Goal: Task Accomplishment & Management: Complete application form

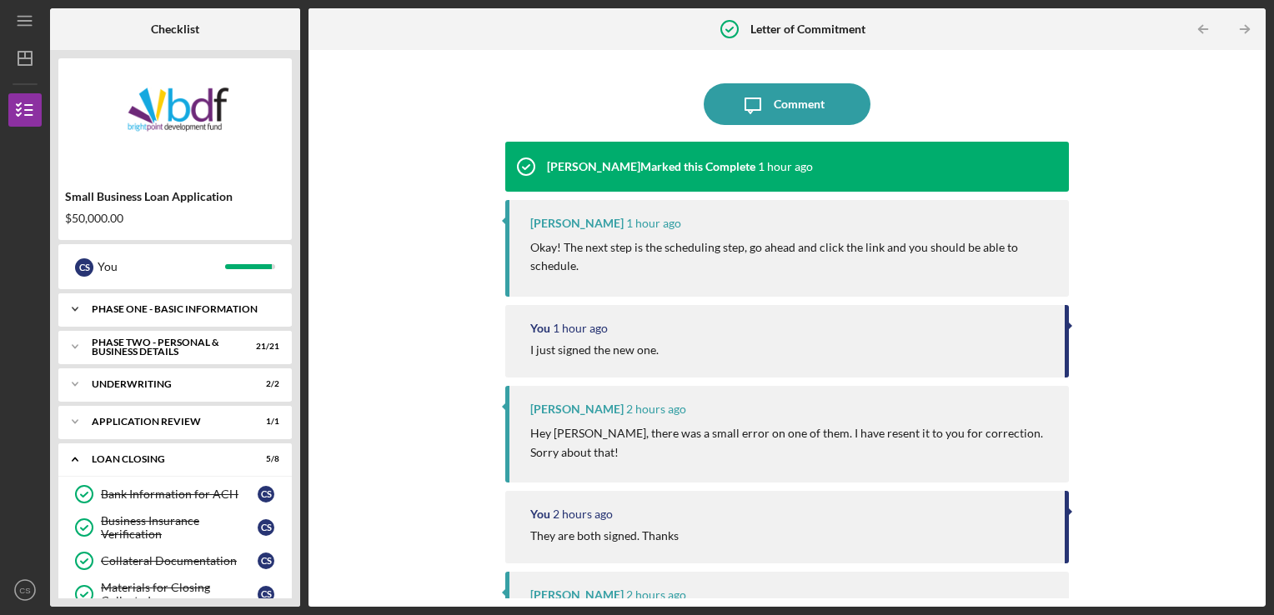
click at [159, 312] on div "Phase One - Basic Information" at bounding box center [181, 309] width 179 height 10
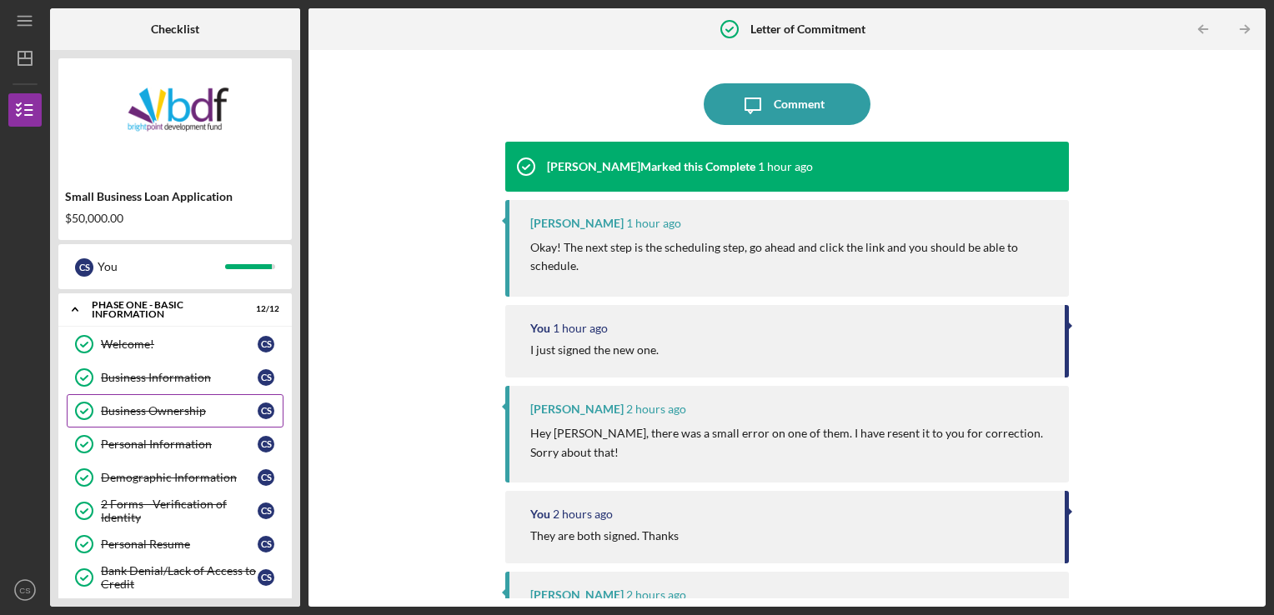
click at [163, 415] on div "Business Ownership" at bounding box center [179, 410] width 157 height 13
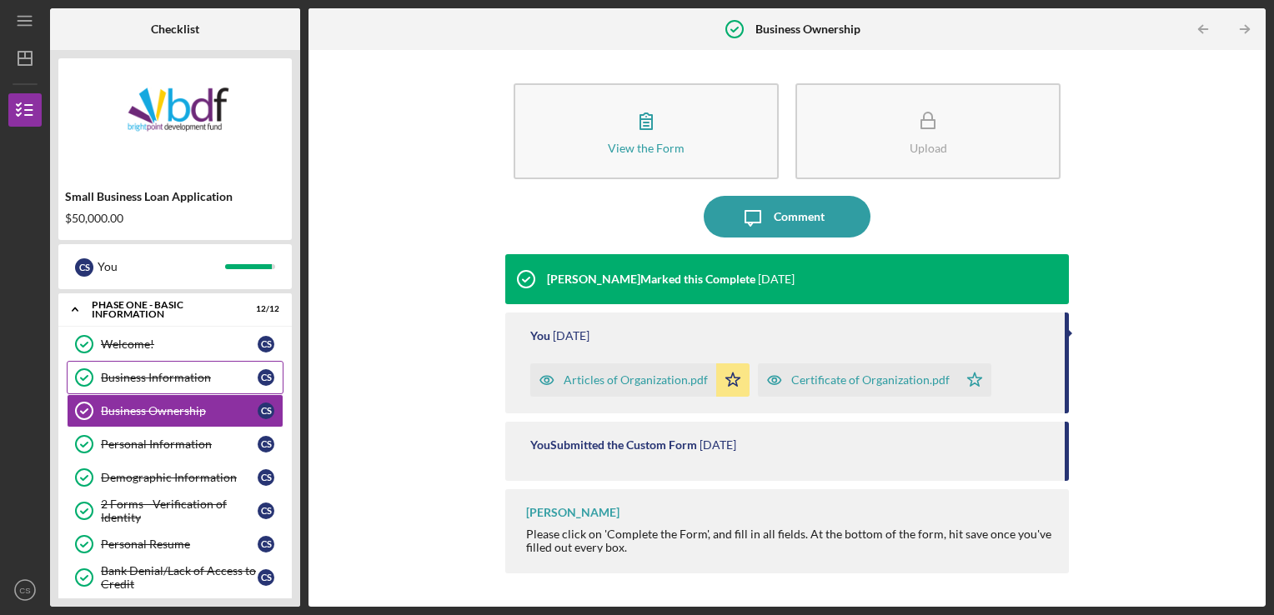
click at [165, 366] on link "Business Information Business Information C S" at bounding box center [175, 377] width 217 height 33
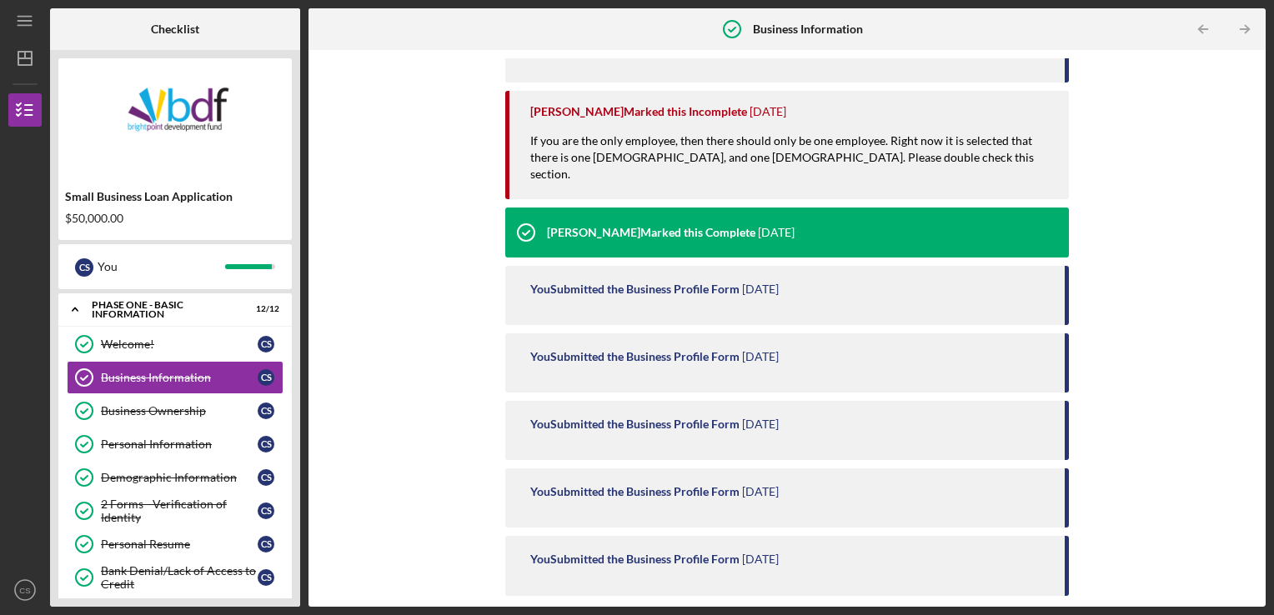
scroll to position [863, 0]
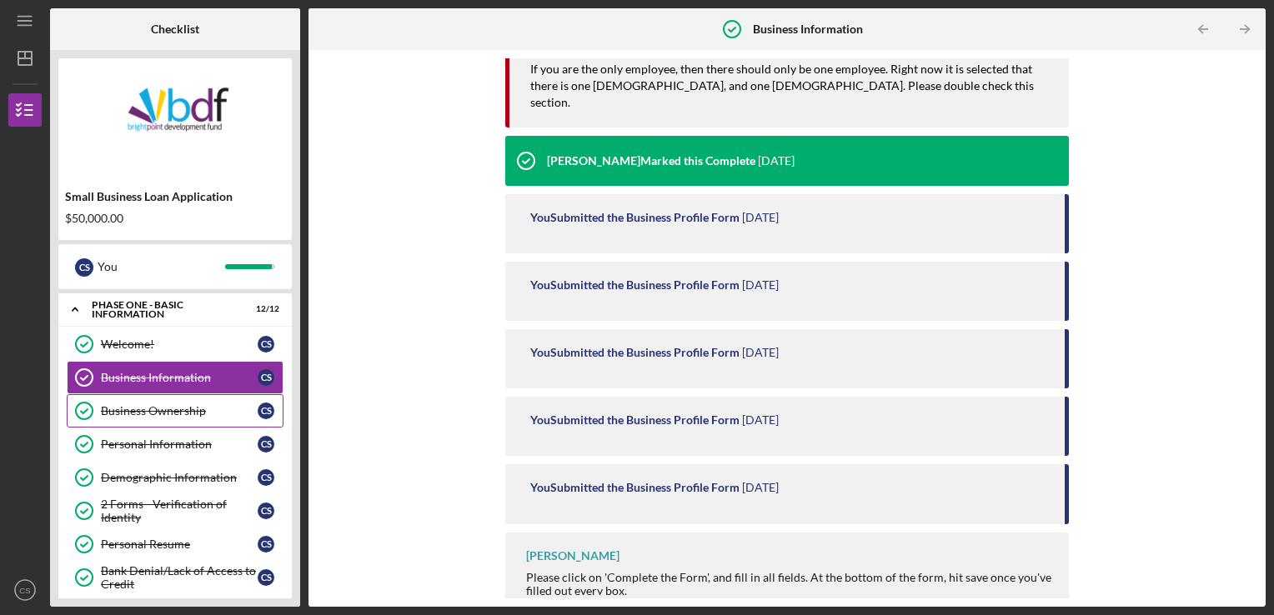
click at [132, 405] on div "Business Ownership" at bounding box center [179, 410] width 157 height 13
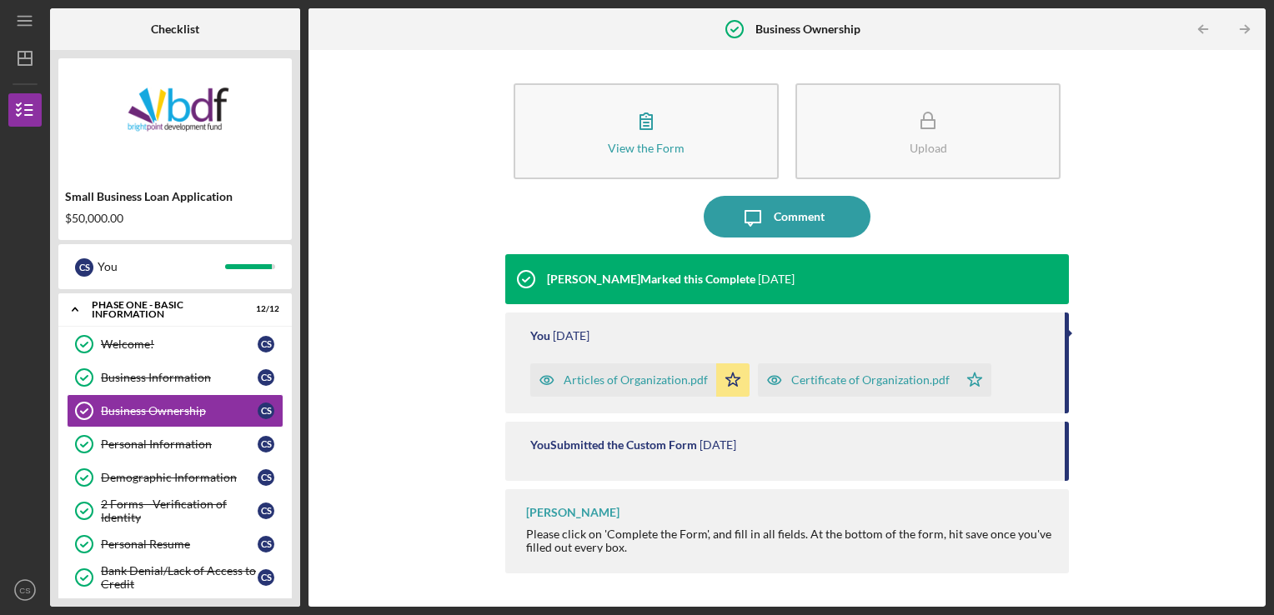
click at [607, 381] on div "Articles of Organization.pdf" at bounding box center [636, 380] width 144 height 13
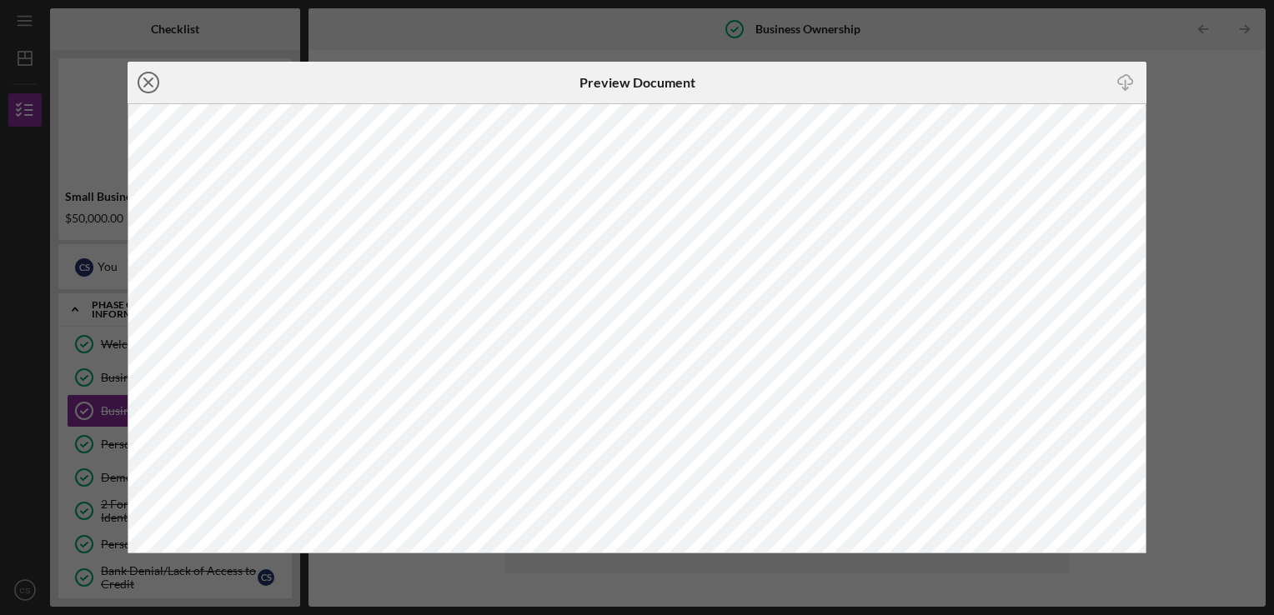
click at [148, 87] on icon "Icon/Close" at bounding box center [149, 83] width 42 height 42
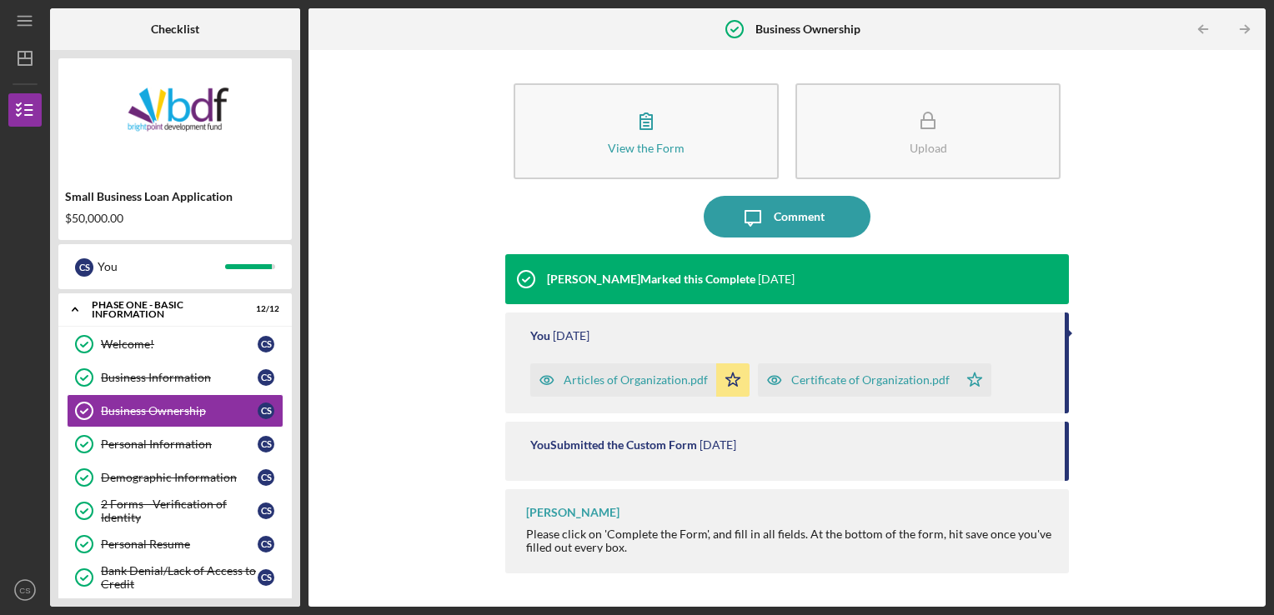
click at [851, 382] on div "Certificate of Organization.pdf" at bounding box center [870, 380] width 158 height 13
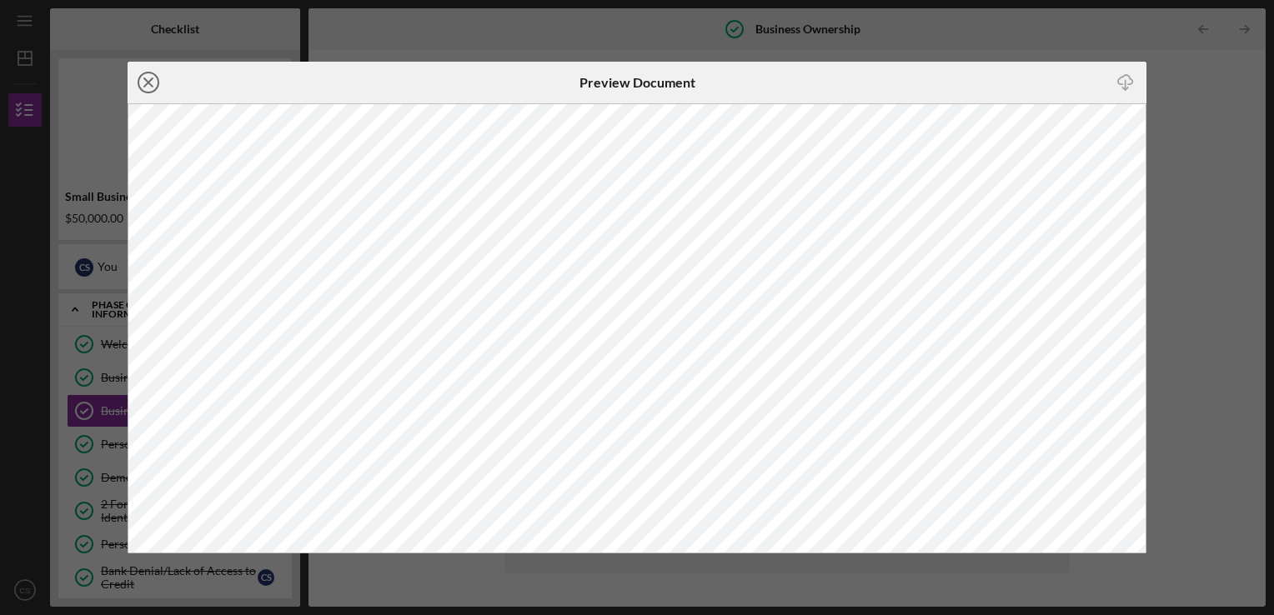
click at [143, 82] on icon "Icon/Close" at bounding box center [149, 83] width 42 height 42
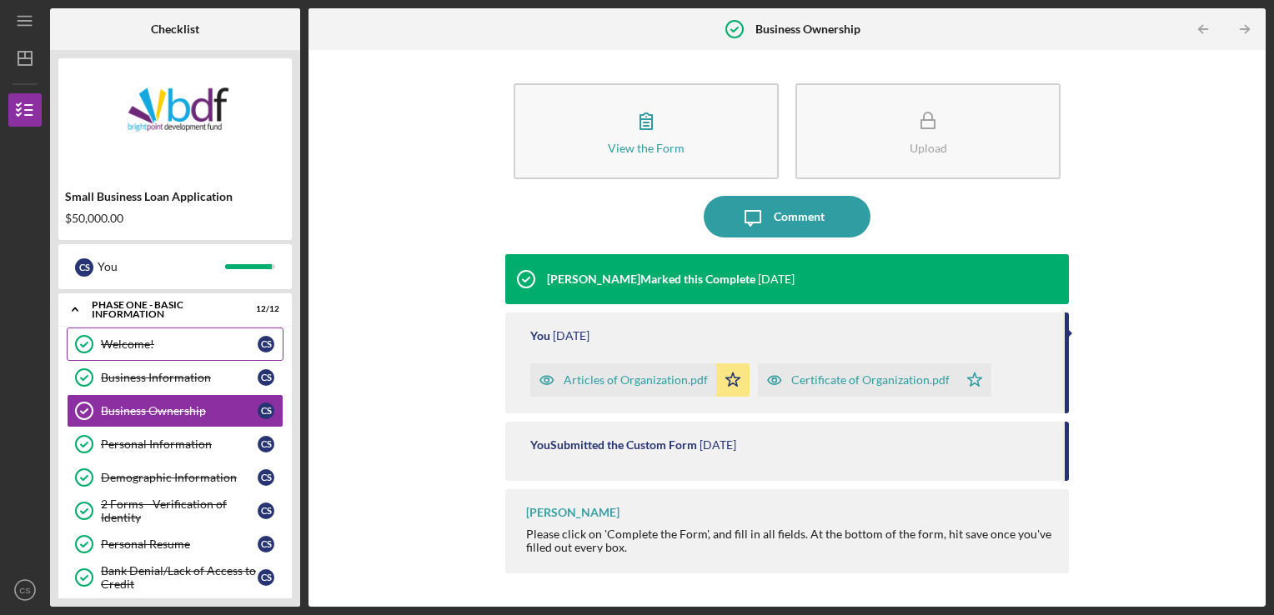
click at [157, 346] on div "Welcome!" at bounding box center [179, 344] width 157 height 13
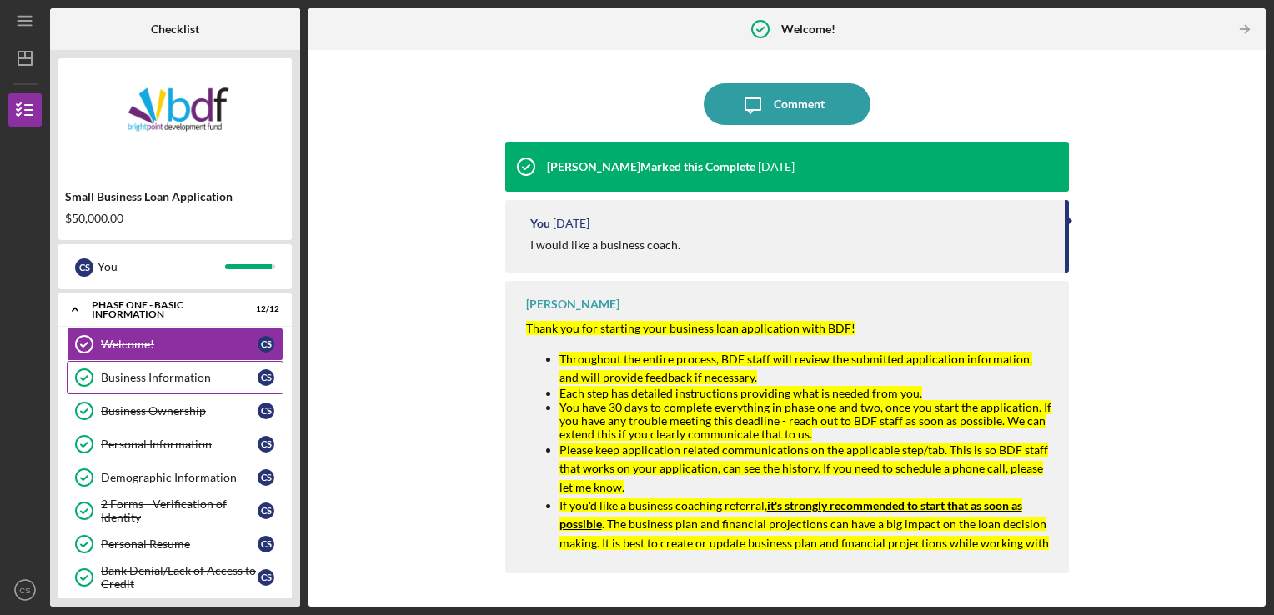
click at [107, 375] on div "Business Information" at bounding box center [179, 377] width 157 height 13
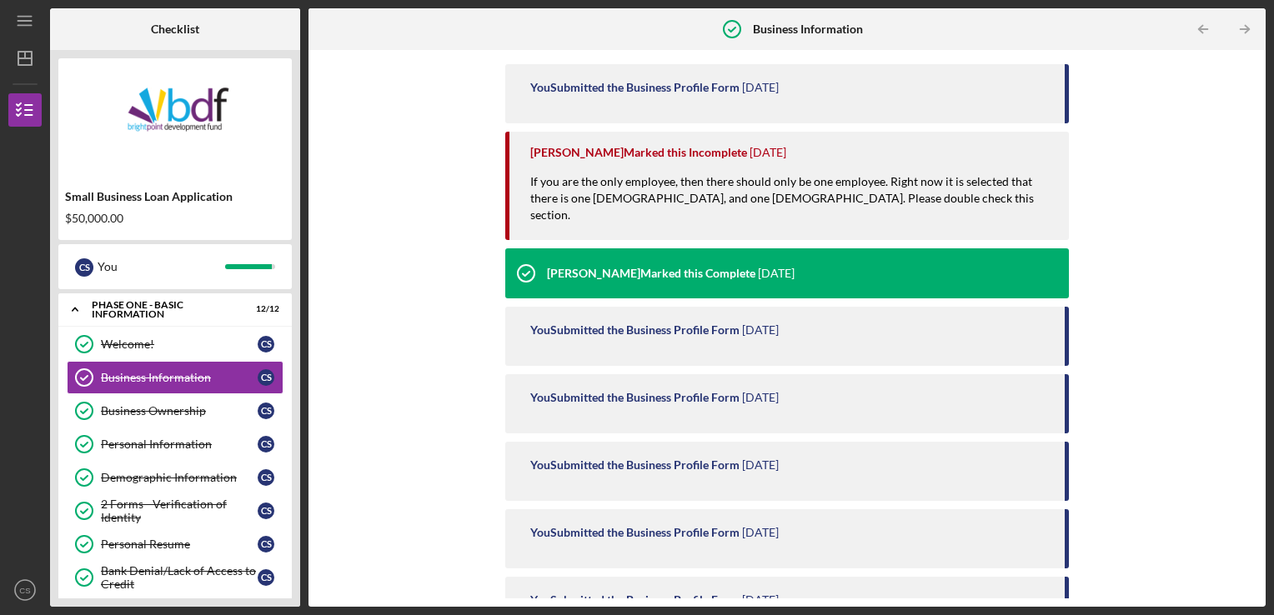
scroll to position [863, 0]
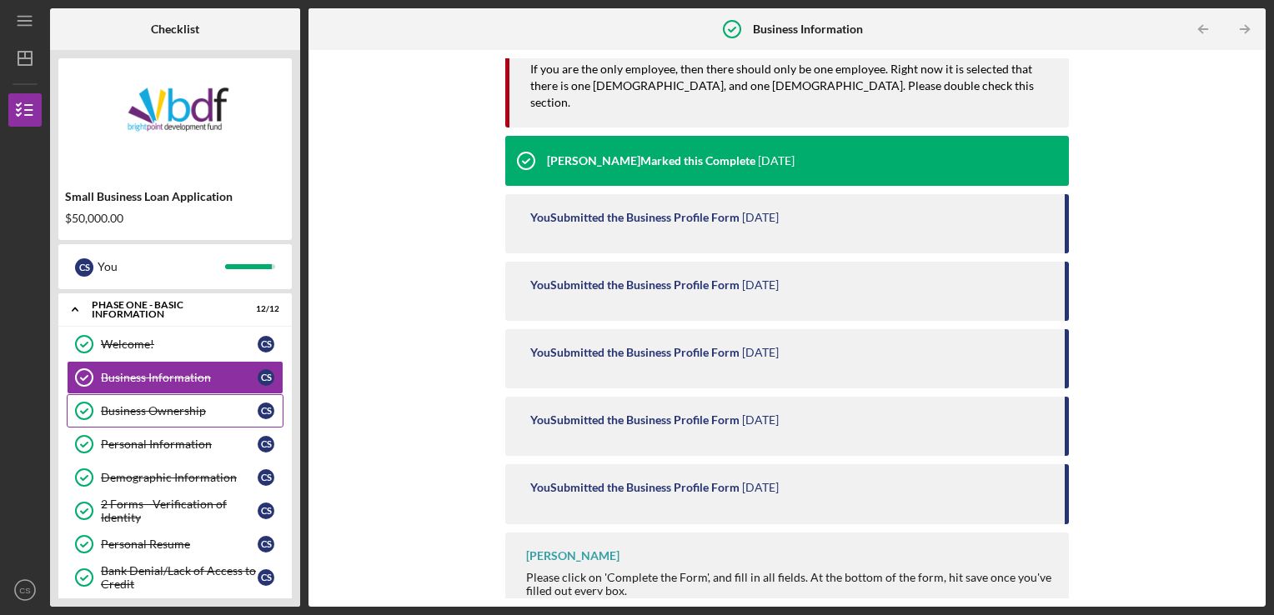
click at [150, 413] on div "Business Ownership" at bounding box center [179, 410] width 157 height 13
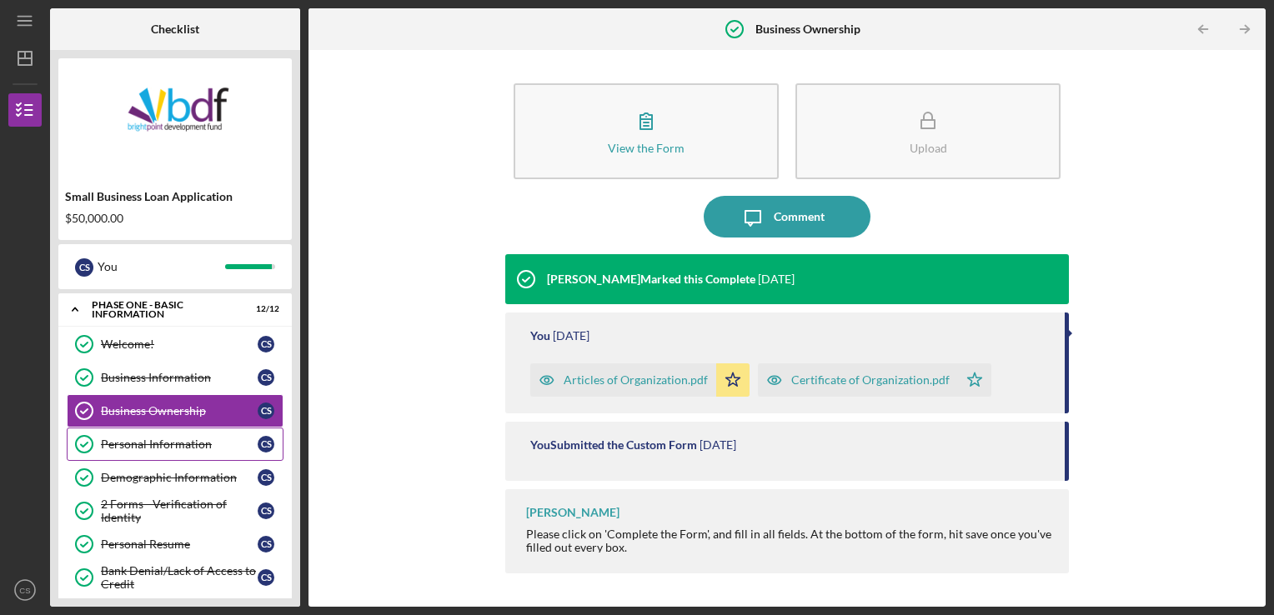
click at [166, 443] on div "Personal Information" at bounding box center [179, 444] width 157 height 13
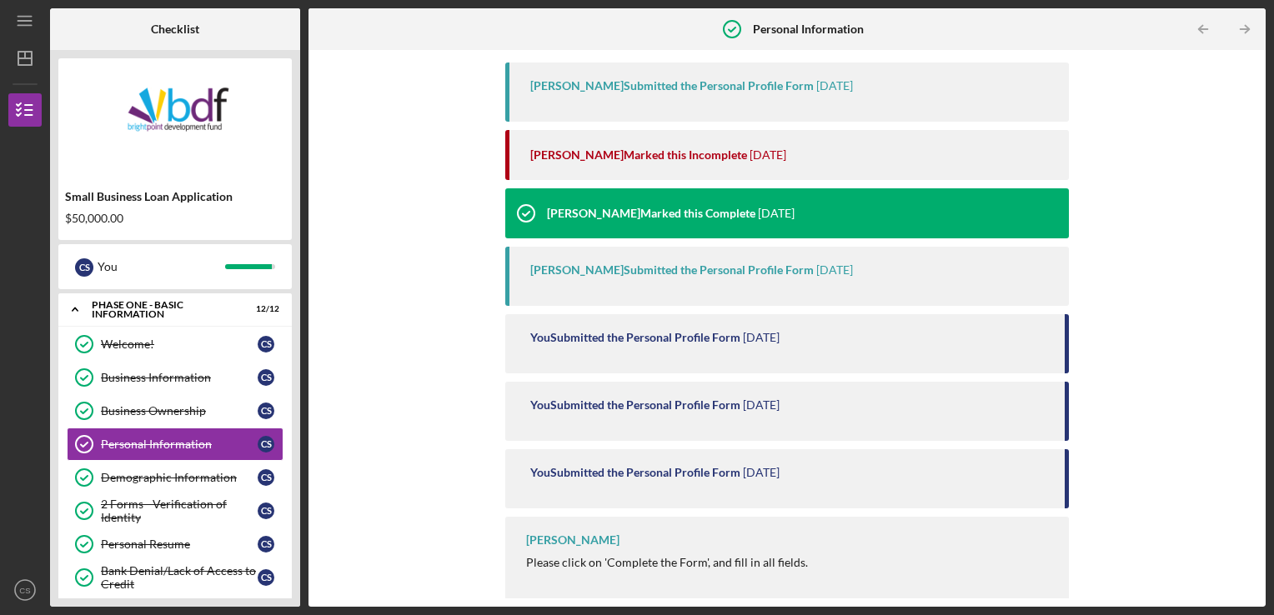
scroll to position [251, 0]
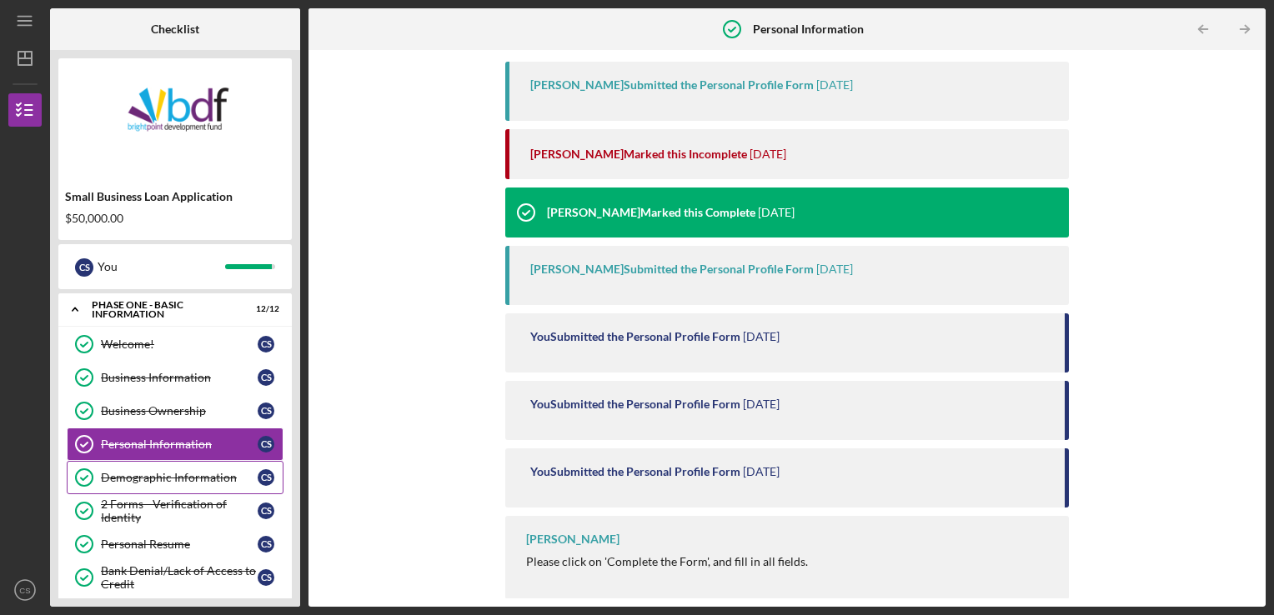
click at [170, 471] on div "Demographic Information" at bounding box center [179, 477] width 157 height 13
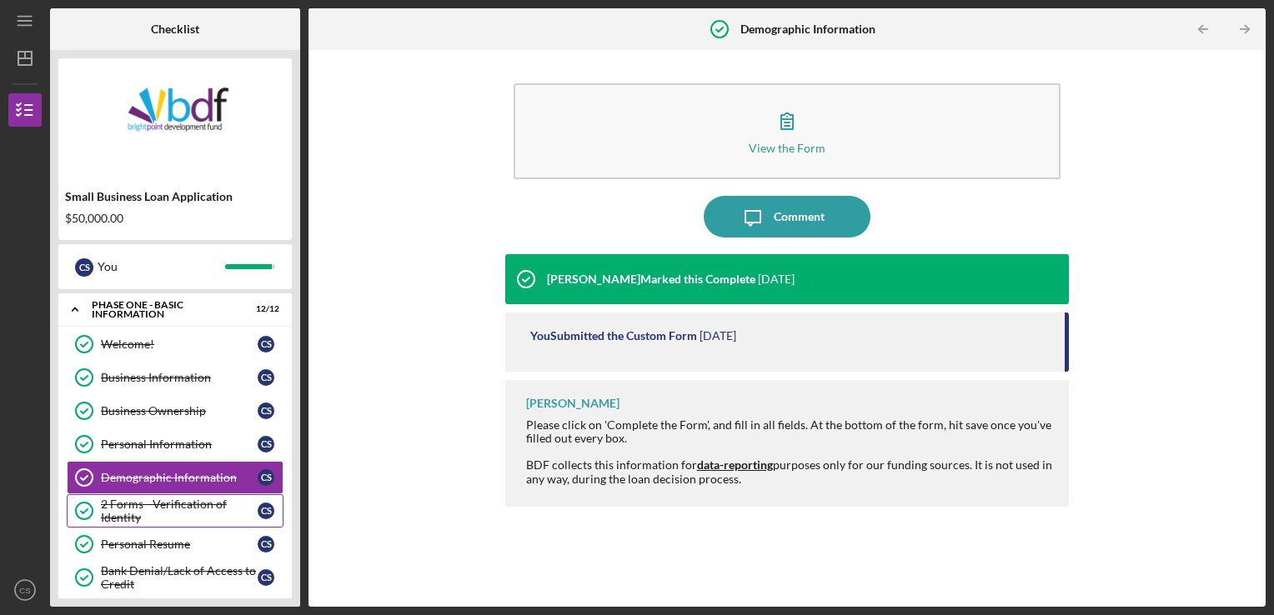
click at [169, 505] on div "2 Forms - Verification of Identity" at bounding box center [179, 511] width 157 height 27
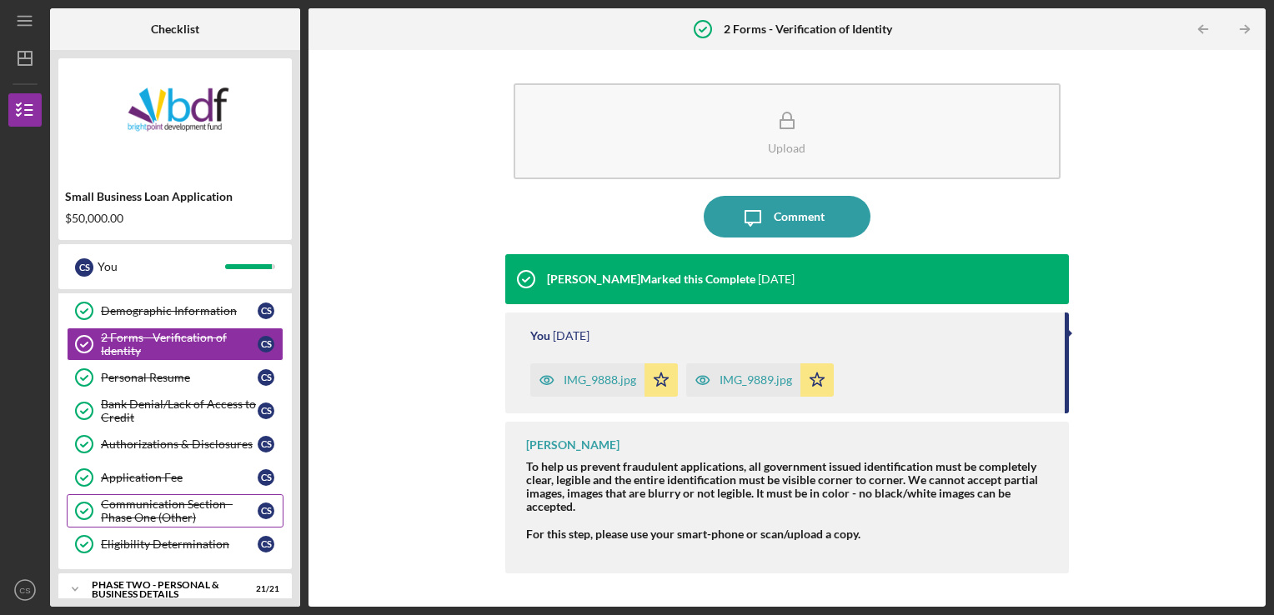
scroll to position [167, 0]
click at [168, 409] on div "Bank Denial/Lack of Access to Credit" at bounding box center [179, 411] width 157 height 27
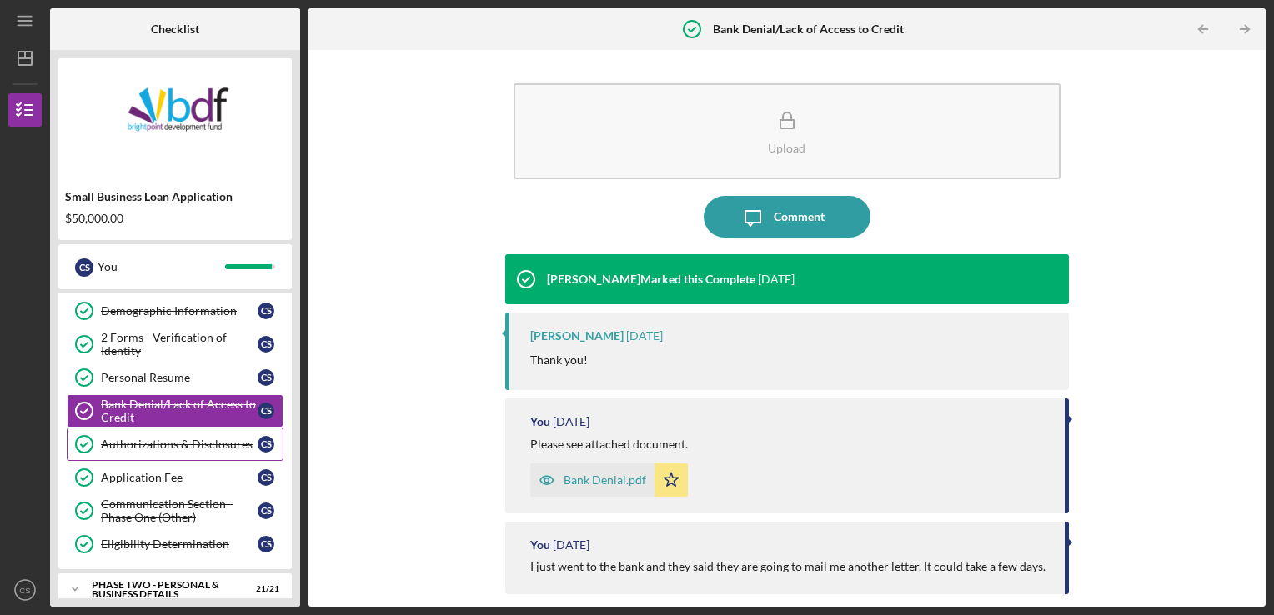
click at [172, 442] on div "Authorizations & Disclosures" at bounding box center [179, 444] width 157 height 13
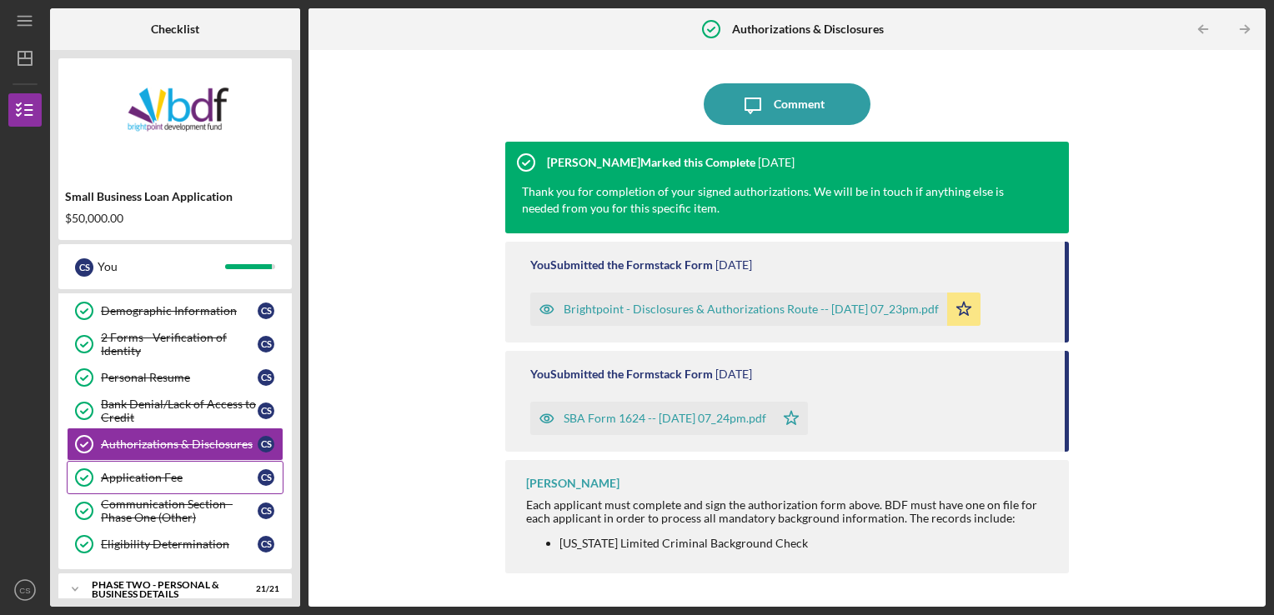
click at [170, 474] on div "Application Fee" at bounding box center [179, 477] width 157 height 13
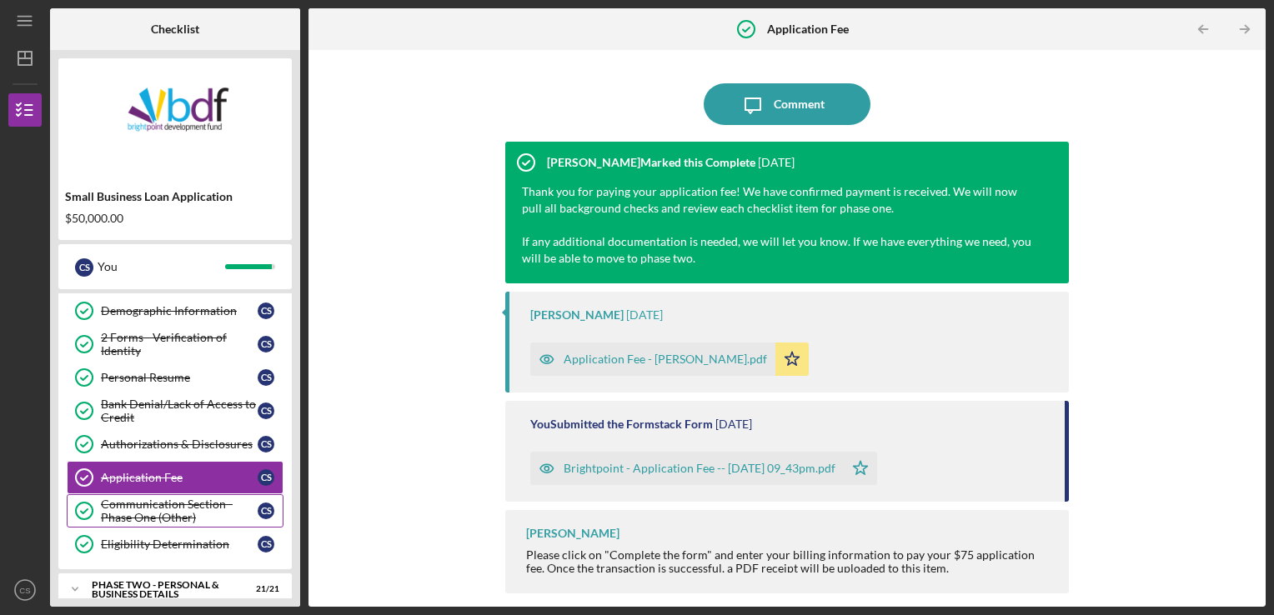
click at [171, 506] on div "Communication Section - Phase One (Other)" at bounding box center [179, 511] width 157 height 27
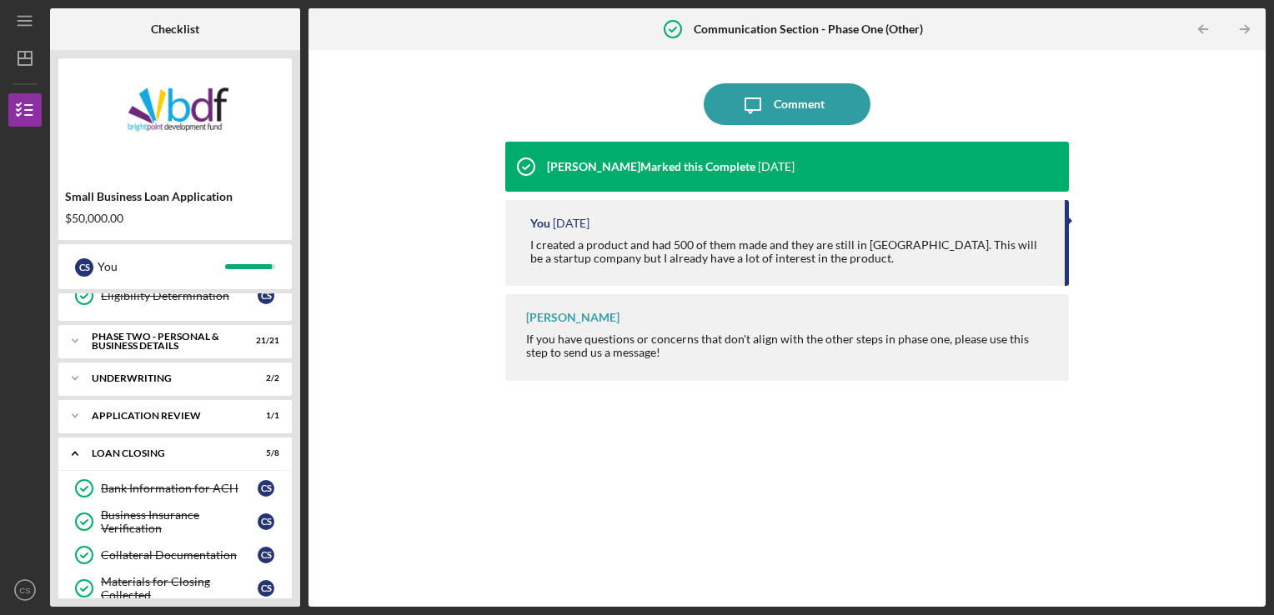
scroll to position [417, 0]
click at [170, 340] on div "PHASE TWO - PERSONAL & BUSINESS DETAILS" at bounding box center [181, 339] width 179 height 19
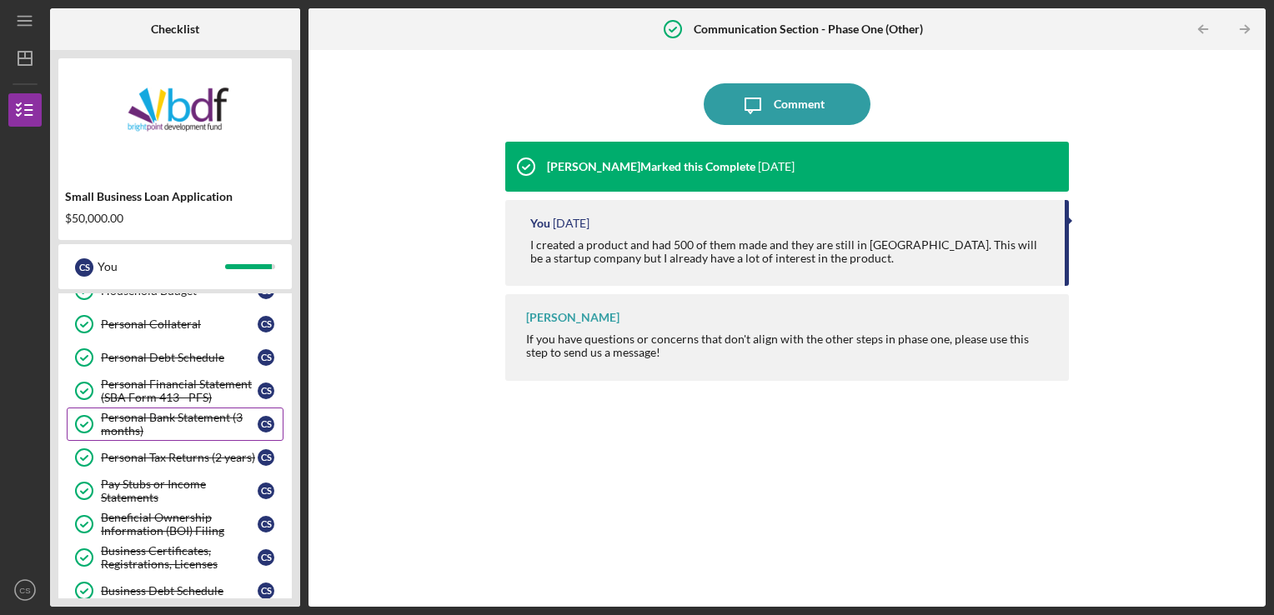
scroll to position [584, 0]
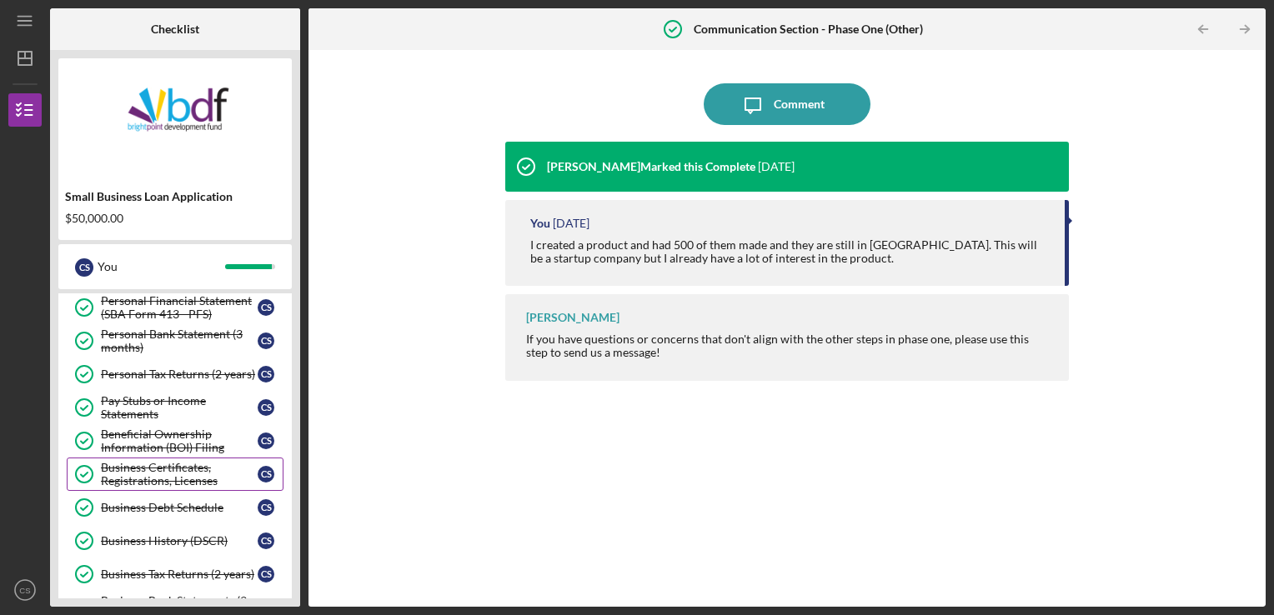
click at [172, 469] on div "Business Certificates, Registrations, Licenses" at bounding box center [179, 474] width 157 height 27
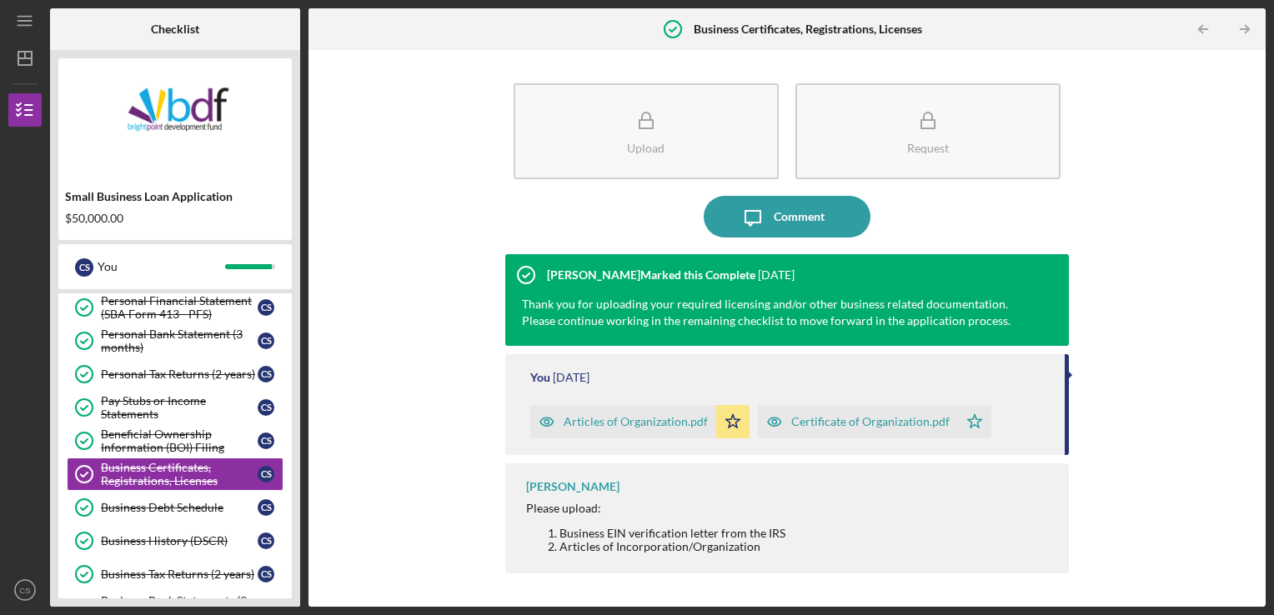
click at [630, 429] on div "Articles of Organization.pdf" at bounding box center [623, 421] width 186 height 33
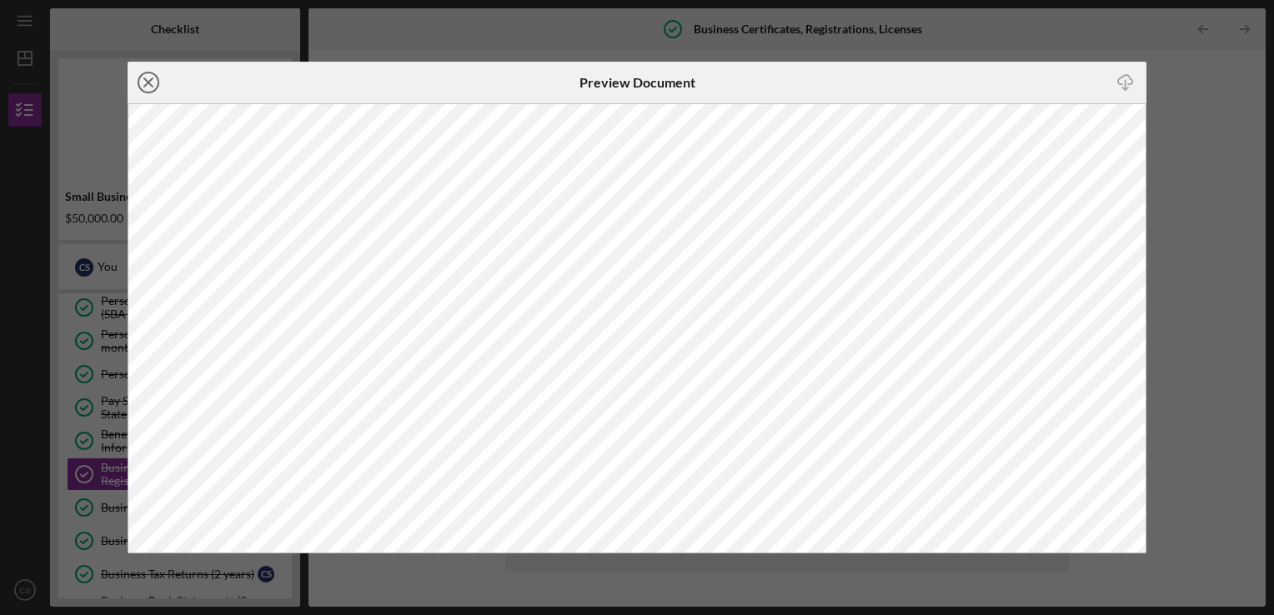
click at [150, 88] on icon "Icon/Close" at bounding box center [149, 83] width 42 height 42
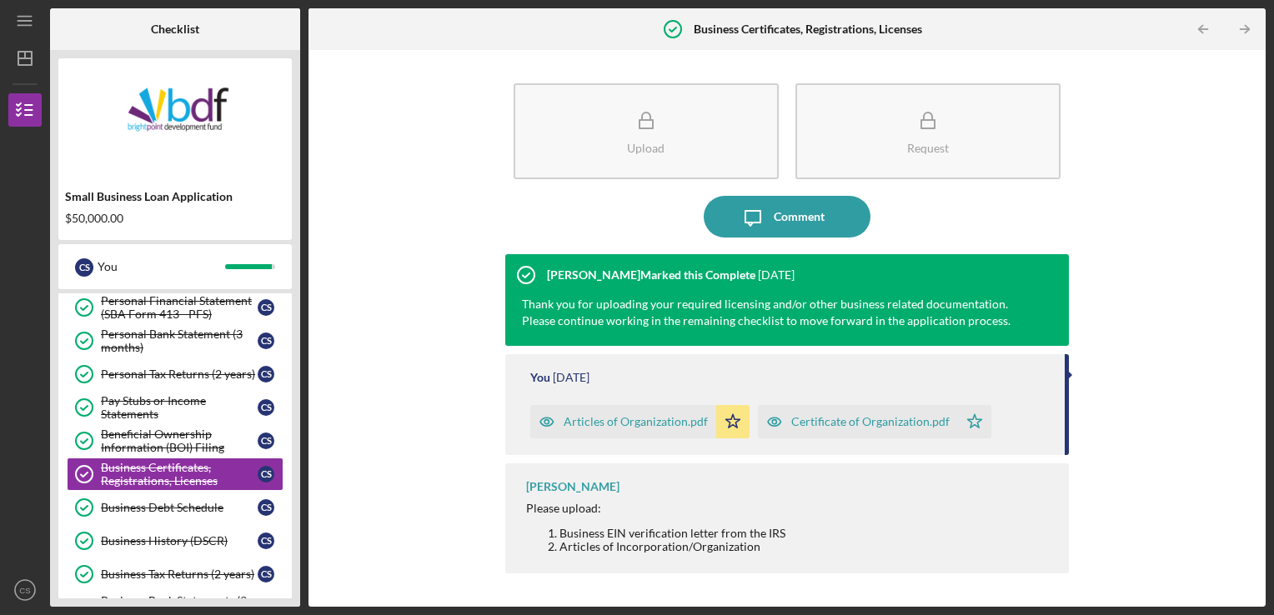
click at [854, 408] on div "Certificate of Organization.pdf" at bounding box center [858, 421] width 200 height 33
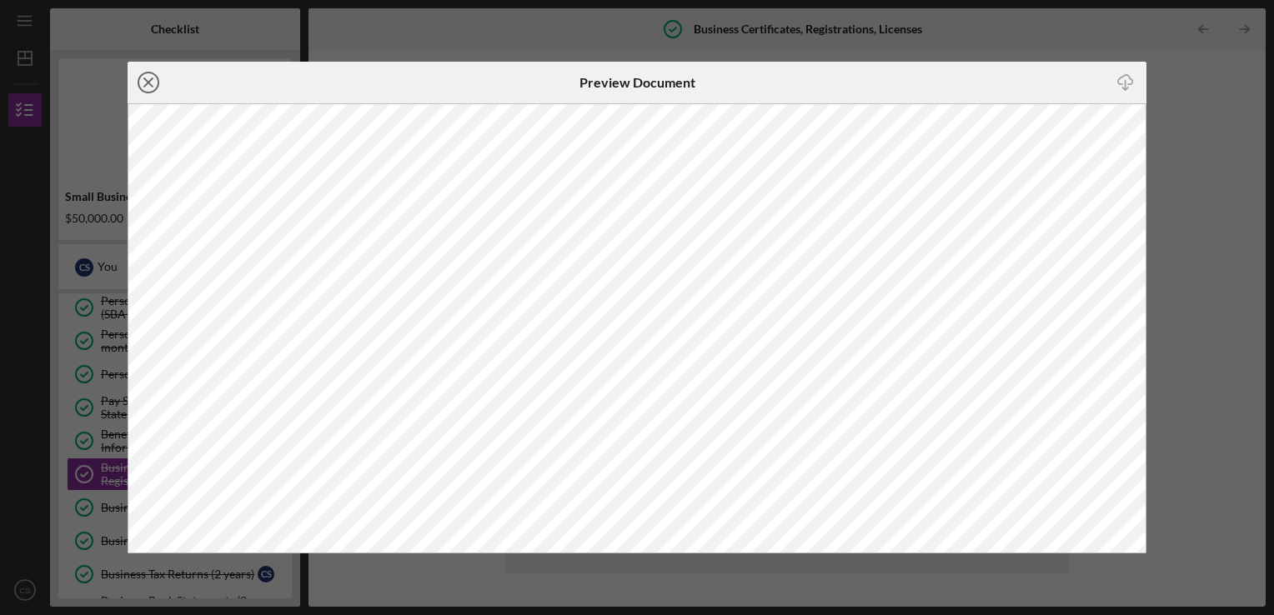
click at [154, 83] on icon "Icon/Close" at bounding box center [149, 83] width 42 height 42
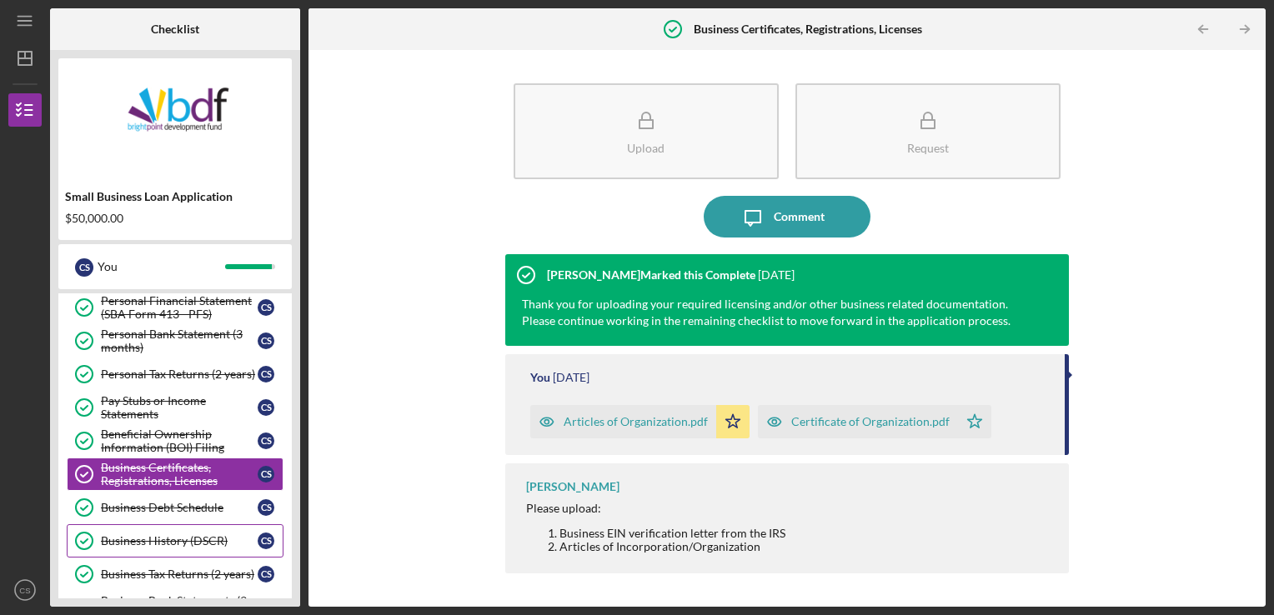
click at [157, 515] on link "Business Debt Schedule Business Debt Schedule C S" at bounding box center [175, 507] width 217 height 33
